Goal: Information Seeking & Learning: Learn about a topic

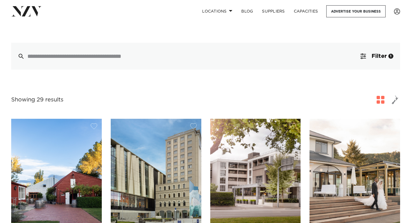
scroll to position [125, 0]
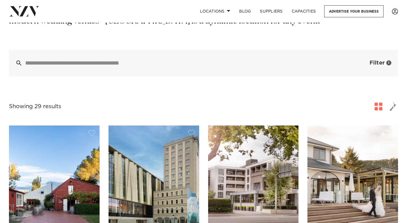
click at [365, 69] on button "Filter 1" at bounding box center [374, 62] width 46 height 27
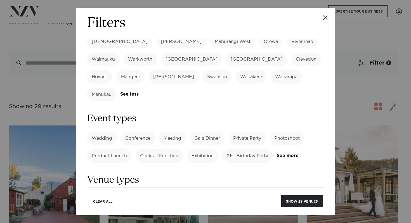
scroll to position [208, 0]
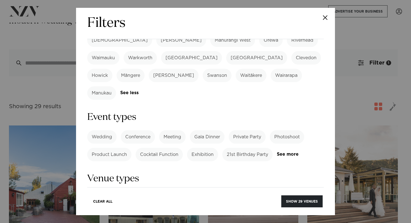
click at [254, 130] on label "Private Party" at bounding box center [247, 136] width 37 height 13
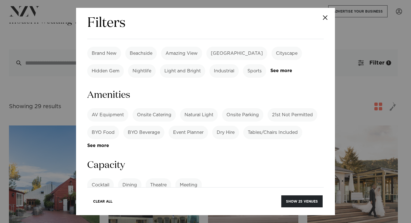
scroll to position [353, 0]
click at [225, 198] on input "number" at bounding box center [205, 205] width 236 height 15
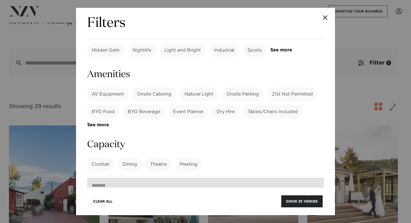
scroll to position [377, 0]
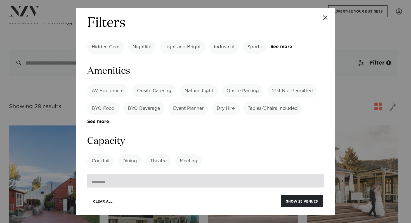
click at [312, 174] on input "**" at bounding box center [205, 181] width 236 height 15
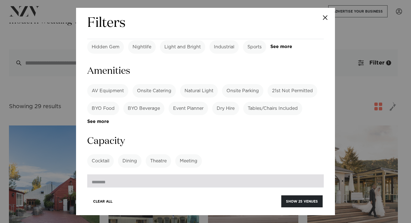
click at [312, 174] on input "**" at bounding box center [205, 181] width 236 height 15
type input "**"
click at [312, 174] on input "**" at bounding box center [205, 181] width 236 height 15
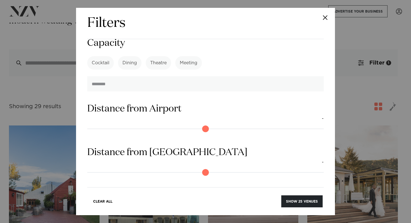
scroll to position [505, 0]
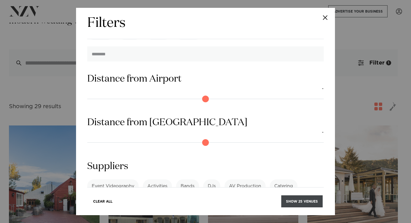
click at [302, 199] on button "Show 25 venues" at bounding box center [301, 201] width 41 height 12
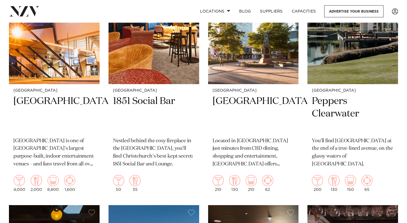
scroll to position [430, 0]
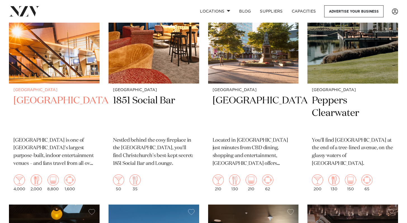
click at [70, 59] on img at bounding box center [54, 22] width 91 height 121
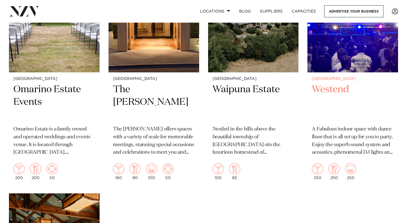
scroll to position [1408, 0]
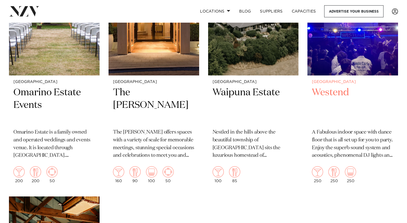
click at [369, 48] on img at bounding box center [352, 14] width 91 height 121
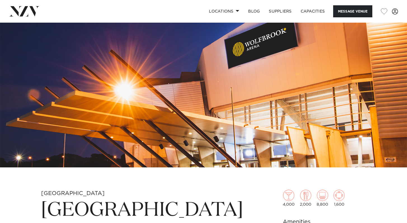
scroll to position [30, 0]
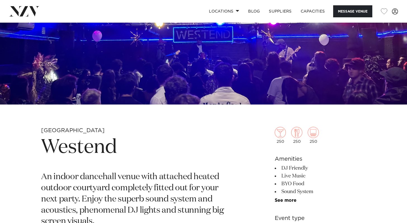
scroll to position [106, 0]
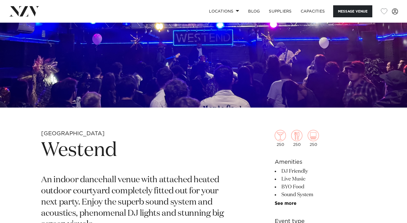
click at [95, 151] on h1 "Westend" at bounding box center [138, 151] width 194 height 26
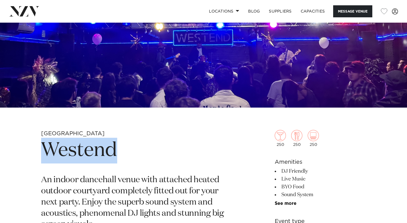
click at [95, 151] on h1 "Westend" at bounding box center [138, 151] width 194 height 26
copy section "Westend"
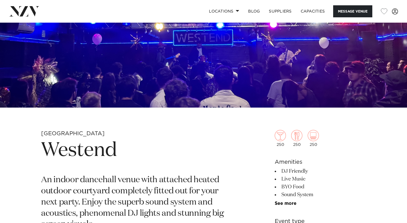
click at [206, 175] on p "An indoor dancehall venue with attached heated outdoor courtyard completely fit…" at bounding box center [138, 203] width 194 height 56
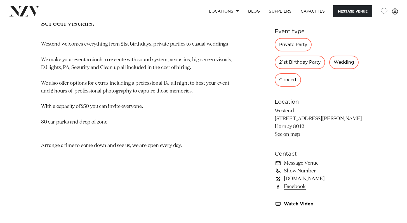
scroll to position [307, 0]
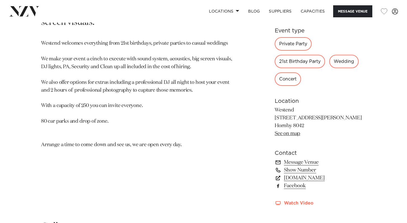
click at [291, 202] on link "Watch Video" at bounding box center [320, 203] width 91 height 5
